Goal: Transaction & Acquisition: Purchase product/service

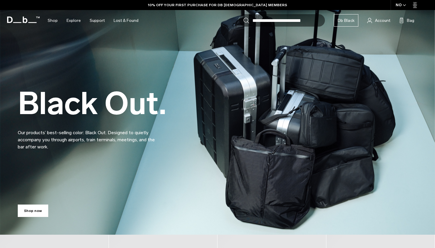
scroll to position [70, 0]
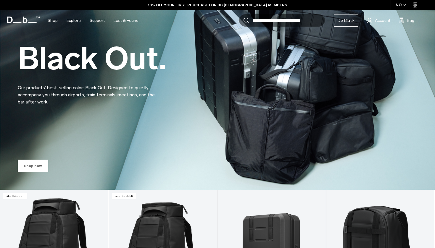
click at [35, 167] on link "Shop now" at bounding box center [33, 166] width 30 height 12
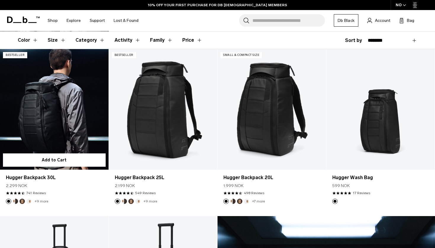
click at [56, 100] on link "Hugger Backpack 30L" at bounding box center [54, 109] width 109 height 120
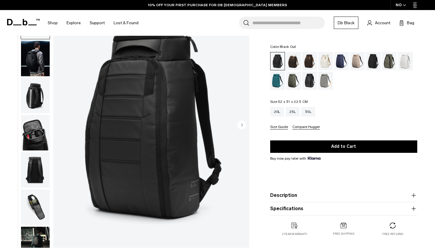
scroll to position [37, 0]
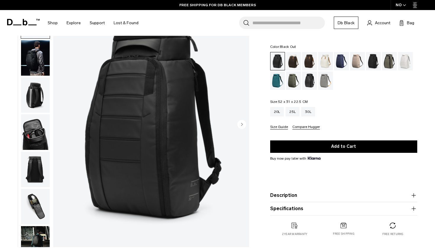
click at [34, 96] on img "button" at bounding box center [35, 96] width 29 height 36
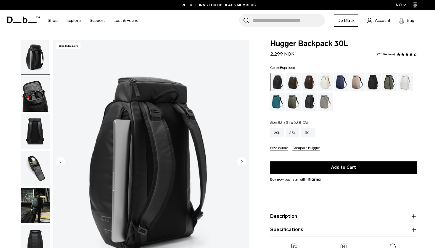
scroll to position [0, 0]
click at [294, 80] on div "Cappuccino" at bounding box center [293, 82] width 15 height 18
